Goal: Information Seeking & Learning: Stay updated

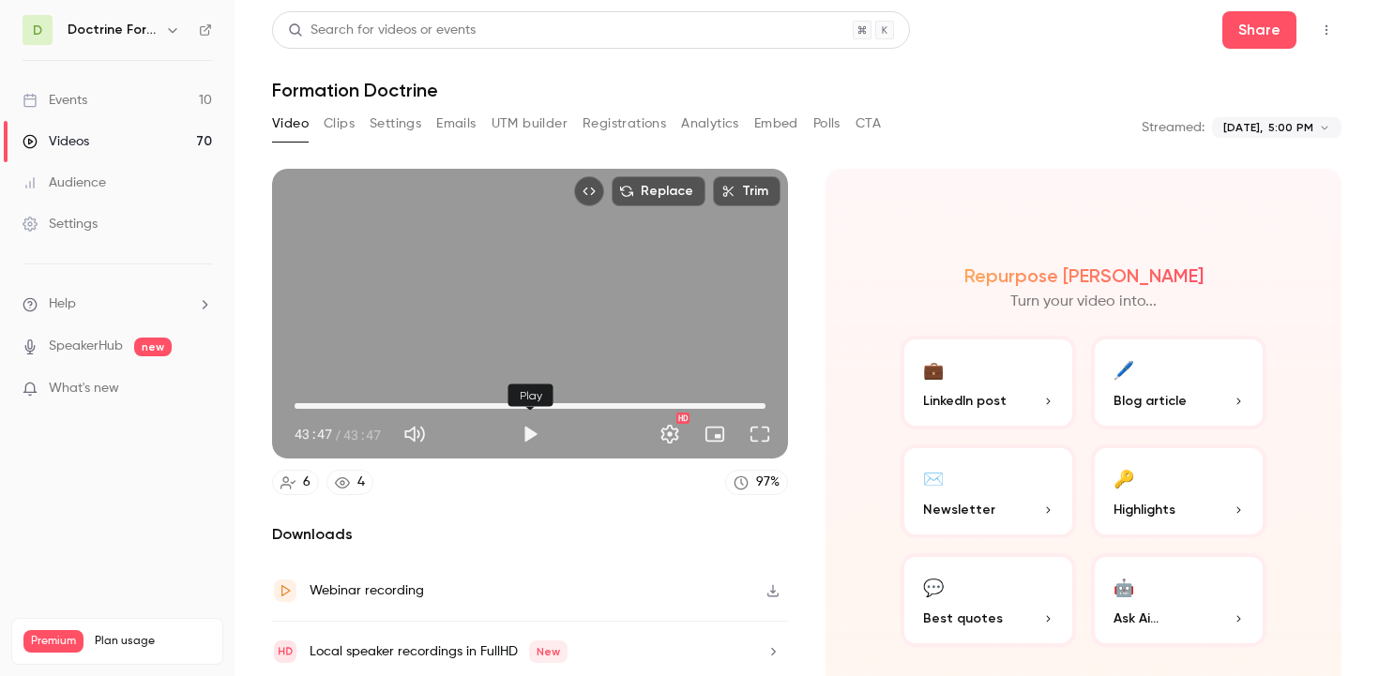
click at [532, 440] on button "Play" at bounding box center [530, 434] width 38 height 38
click at [533, 434] on button "Pause" at bounding box center [530, 434] width 38 height 38
type input "***"
click at [129, 95] on link "Events 10" at bounding box center [117, 100] width 234 height 41
